Goal: Task Accomplishment & Management: Use online tool/utility

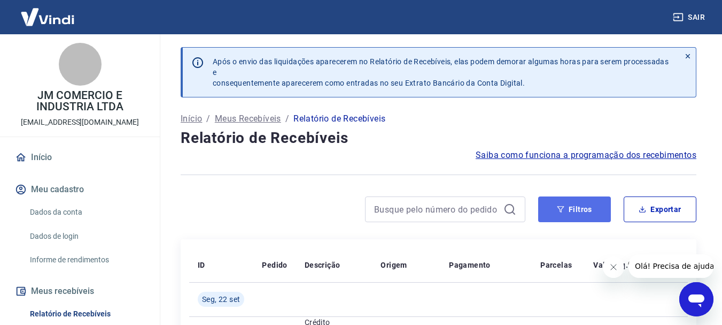
click at [584, 209] on button "Filtros" at bounding box center [574, 209] width 73 height 26
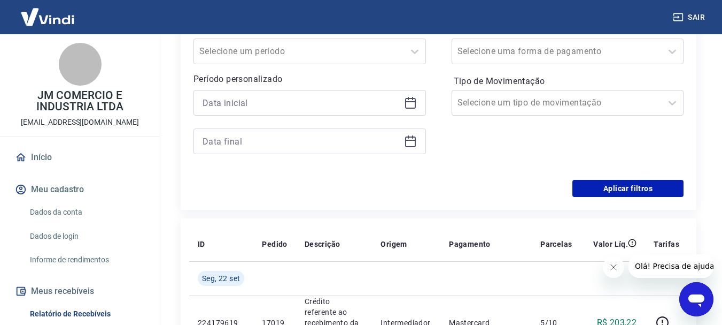
scroll to position [267, 0]
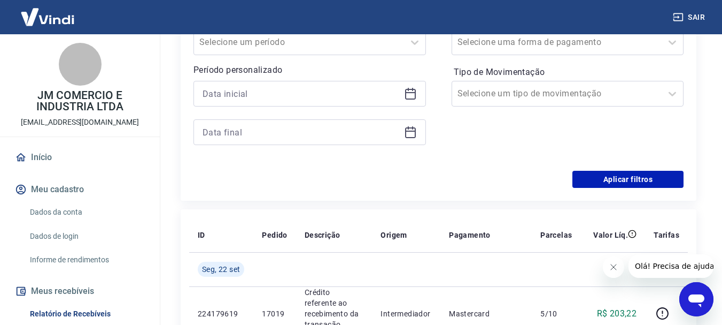
click at [410, 97] on icon at bounding box center [410, 93] width 13 height 13
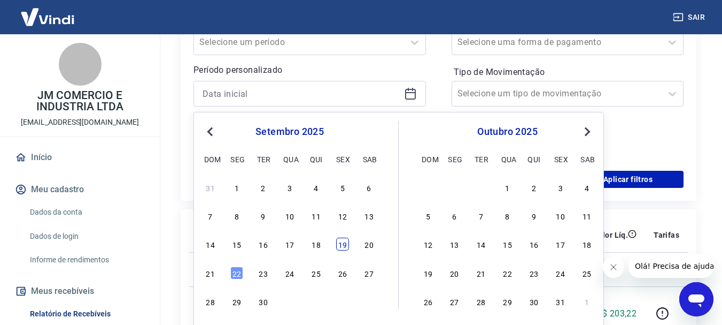
click at [345, 246] on div "19" at bounding box center [342, 243] width 13 height 13
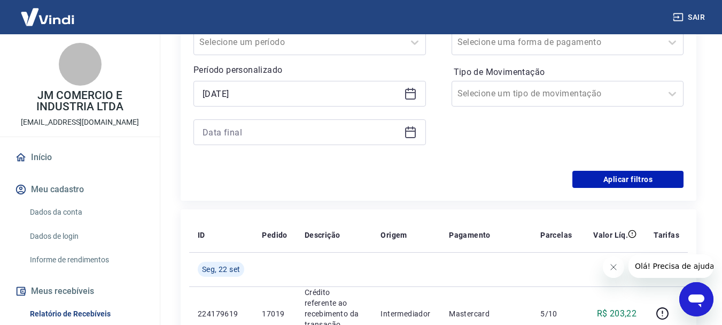
type input "[DATE]"
click at [403, 132] on div at bounding box center [310, 132] width 233 height 26
click at [411, 135] on icon at bounding box center [410, 132] width 13 height 13
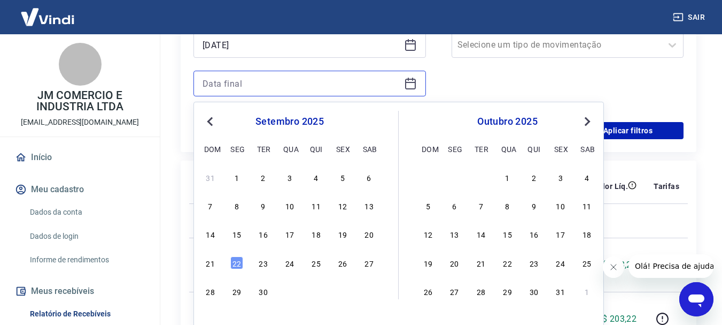
scroll to position [321, 0]
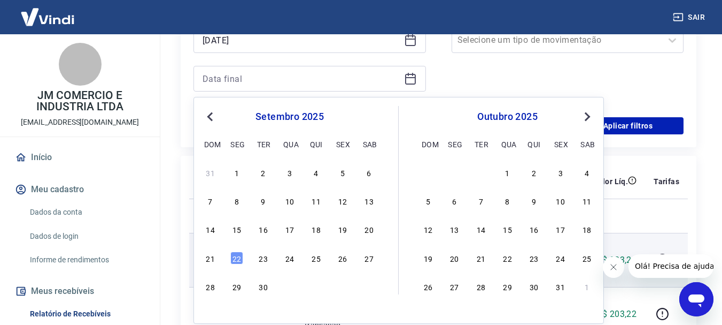
click at [241, 259] on div "22" at bounding box center [236, 257] width 13 height 13
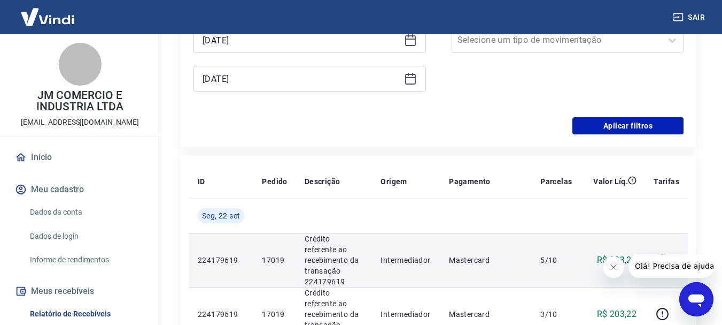
type input "[DATE]"
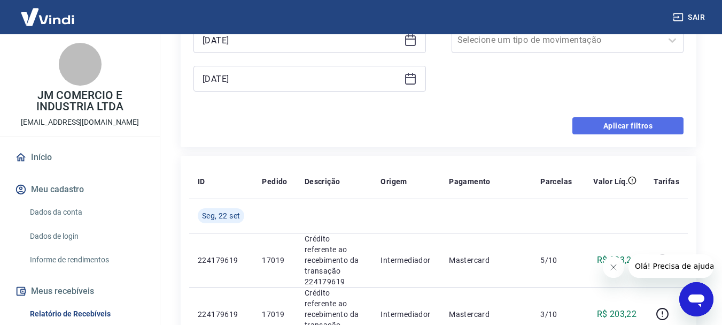
click at [624, 128] on button "Aplicar filtros" at bounding box center [628, 125] width 111 height 17
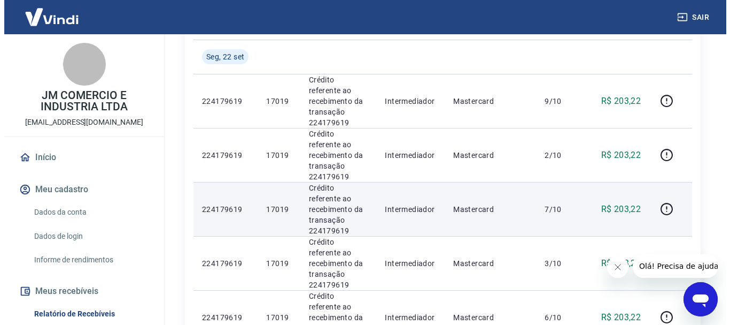
scroll to position [107, 0]
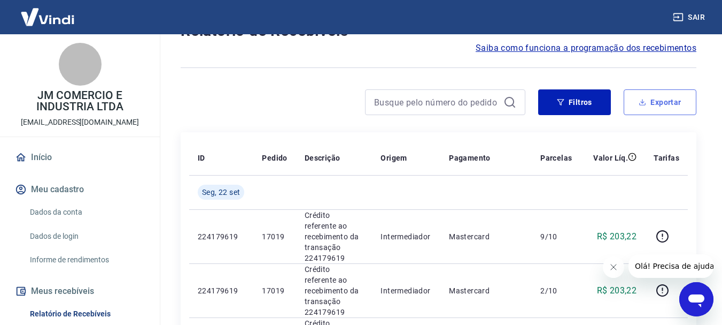
click at [668, 101] on button "Exportar" at bounding box center [660, 102] width 73 height 26
type input "[DATE]"
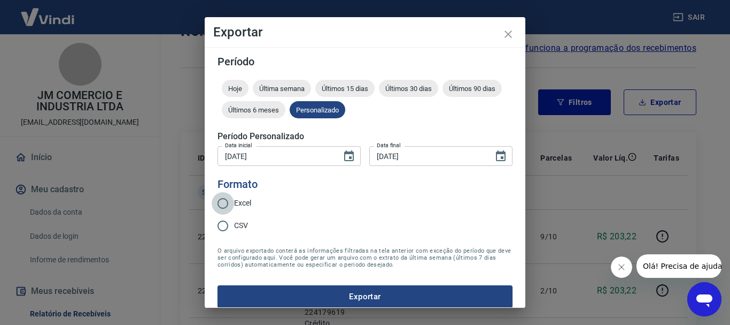
click at [221, 204] on input "Excel" at bounding box center [223, 203] width 22 height 22
radio input "true"
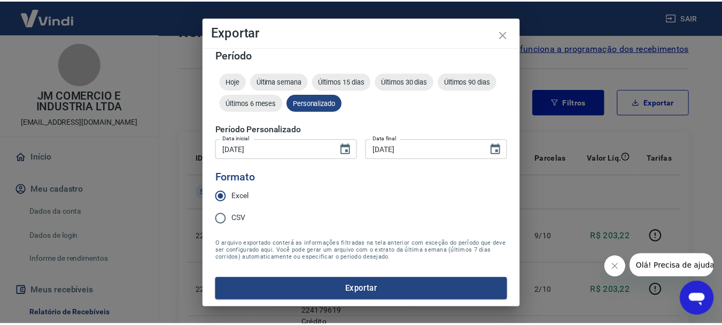
scroll to position [9, 0]
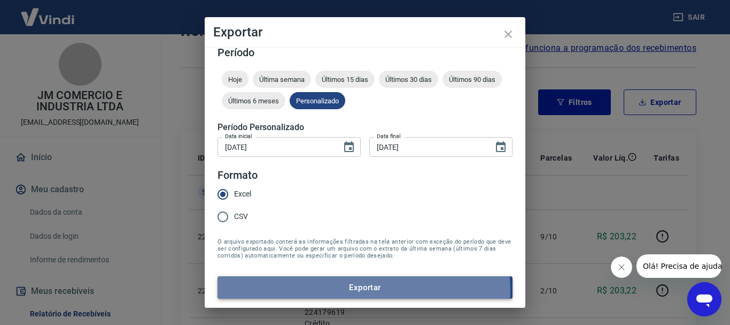
click at [364, 290] on button "Exportar" at bounding box center [365, 287] width 295 height 22
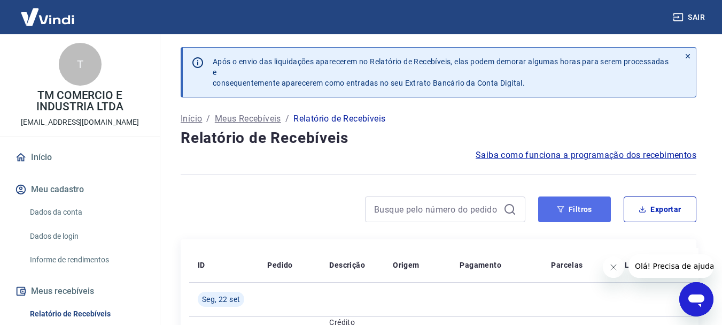
click at [583, 212] on button "Filtros" at bounding box center [574, 209] width 73 height 26
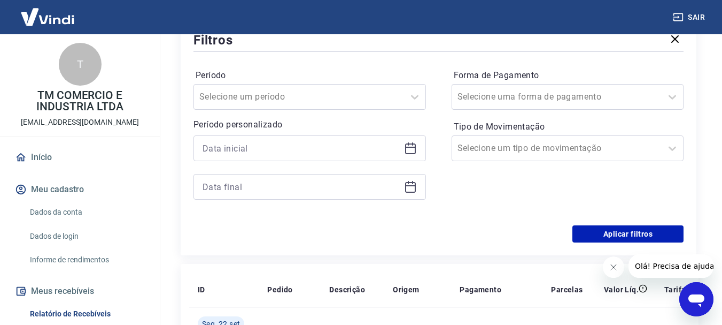
scroll to position [214, 0]
click at [412, 147] on icon at bounding box center [410, 147] width 13 height 13
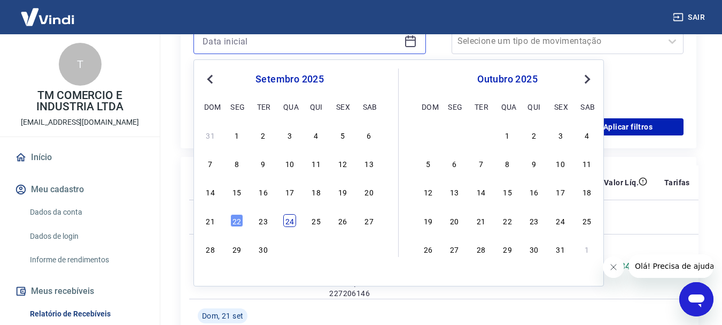
scroll to position [321, 0]
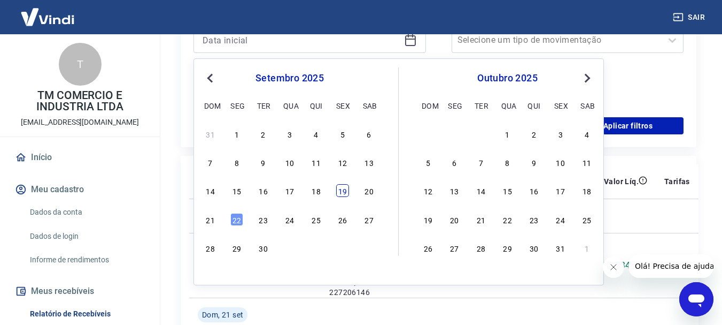
click at [343, 194] on div "19" at bounding box center [342, 190] width 13 height 13
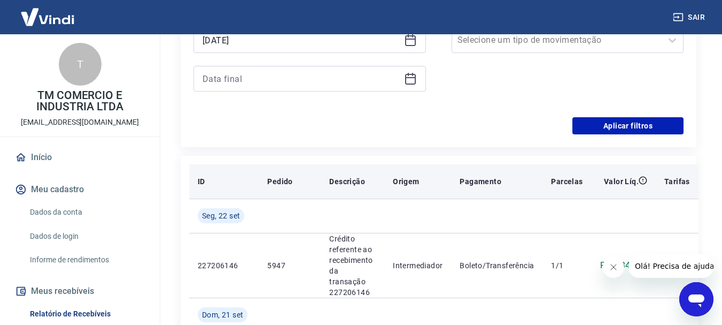
type input "[DATE]"
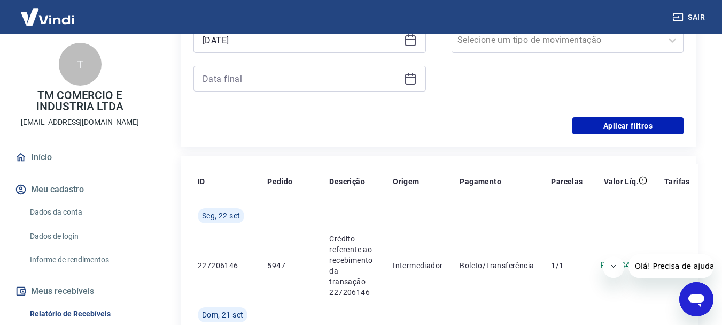
click at [412, 79] on icon at bounding box center [410, 78] width 13 height 13
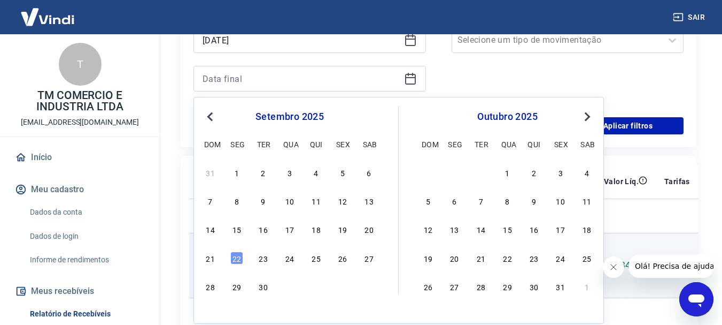
click at [236, 256] on div "22" at bounding box center [236, 257] width 13 height 13
type input "[DATE]"
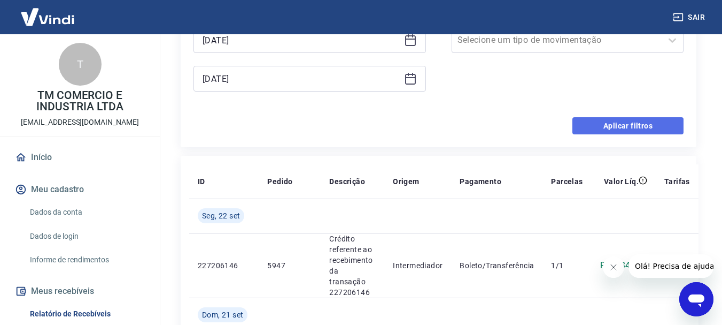
click at [608, 127] on button "Aplicar filtros" at bounding box center [628, 125] width 111 height 17
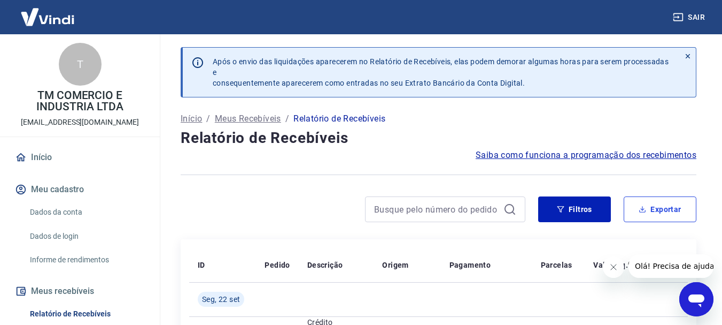
click at [656, 209] on button "Exportar" at bounding box center [660, 209] width 73 height 26
type input "[DATE]"
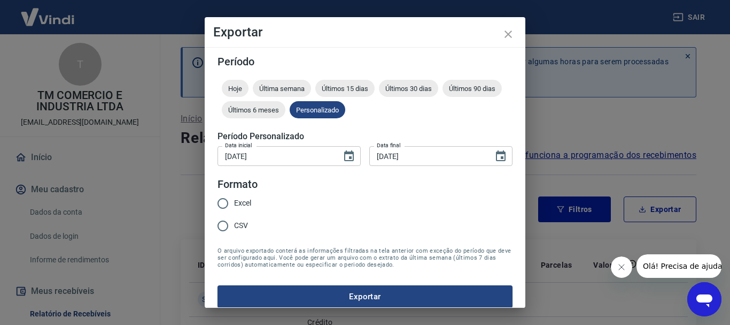
click at [224, 202] on input "Excel" at bounding box center [223, 203] width 22 height 22
radio input "true"
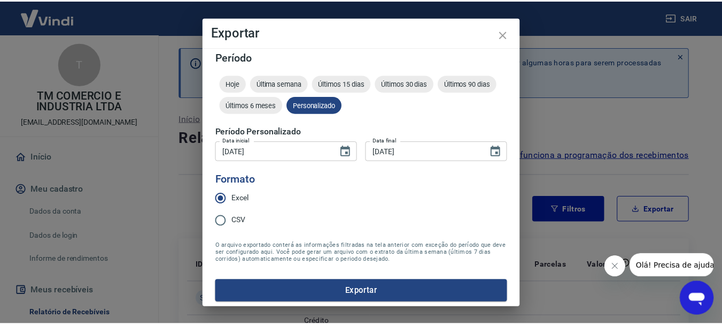
scroll to position [9, 0]
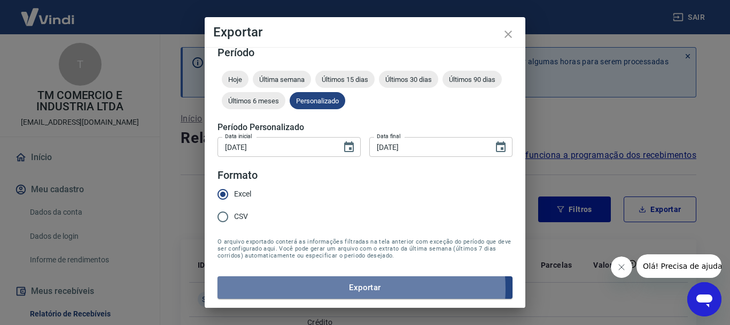
click at [353, 288] on button "Exportar" at bounding box center [365, 287] width 295 height 22
